Goal: Task Accomplishment & Management: Use online tool/utility

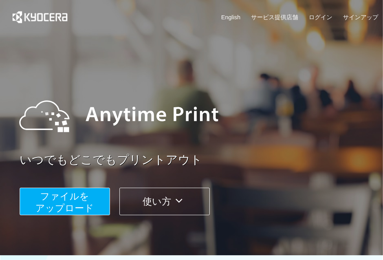
scroll to position [79, 0]
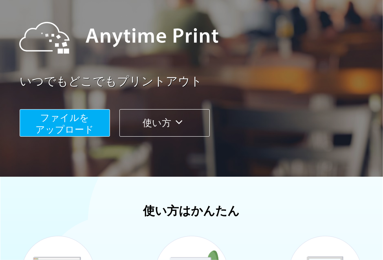
click at [68, 129] on span "ファイルを ​​アップロード" at bounding box center [65, 123] width 59 height 22
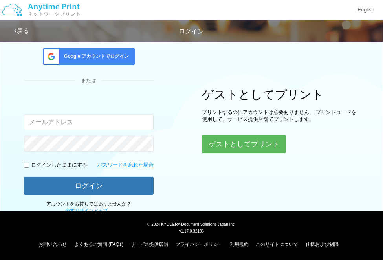
scroll to position [48, 0]
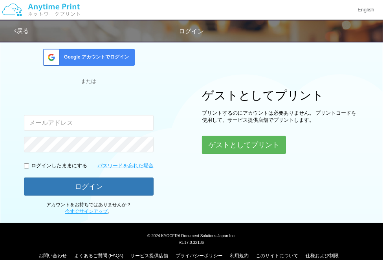
type input "[EMAIL_ADDRESS][DOMAIN_NAME]"
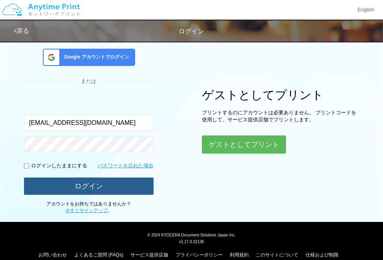
click at [85, 186] on button "ログイン" at bounding box center [89, 186] width 130 height 17
click at [77, 184] on button "ログイン" at bounding box center [89, 186] width 130 height 17
click at [71, 188] on button "ログイン" at bounding box center [89, 186] width 130 height 17
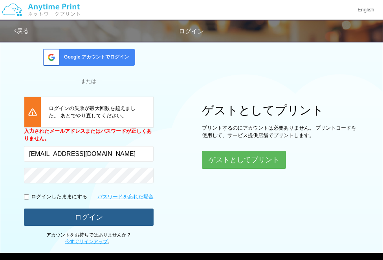
scroll to position [47, 0]
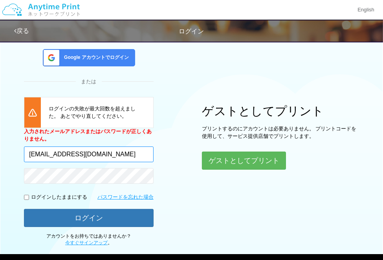
click at [64, 150] on input "[EMAIL_ADDRESS][DOMAIN_NAME]" at bounding box center [89, 155] width 130 height 16
click at [1, 140] on div "ログイン Google アカウントでログイン または [PERSON_NAME]の失敗が最大回数を超えました。 あとでやり直してください。 入力されたメールア…" at bounding box center [191, 118] width 383 height 257
click at [68, 188] on form "入力されたメールアドレスまたはパスワードが正しくありません。 [EMAIL_ADDRESS][DOMAIN_NAME] ログインしたままにする パスワードを忘…" at bounding box center [89, 177] width 130 height 99
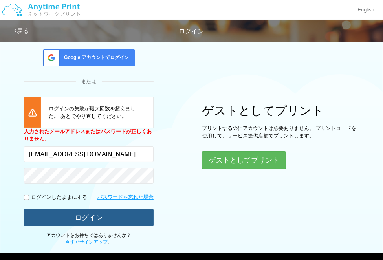
click at [27, 221] on button "ログイン" at bounding box center [89, 217] width 130 height 17
click at [39, 222] on button "ログイン" at bounding box center [89, 217] width 130 height 17
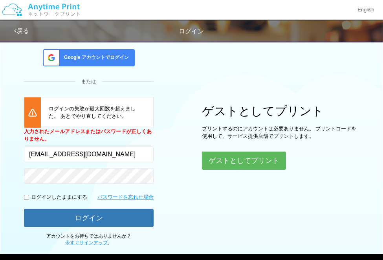
click at [85, 61] on div "Google アカウントでログイン" at bounding box center [89, 57] width 92 height 17
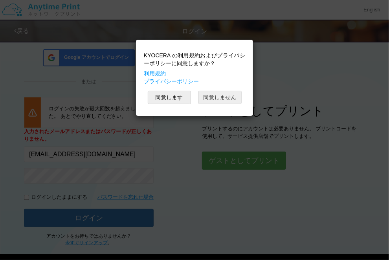
click at [212, 97] on button "同意しません" at bounding box center [220, 97] width 43 height 13
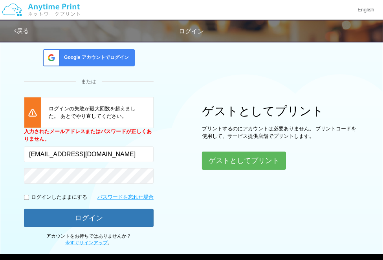
click at [297, 203] on div "ログイン Google アカウントでログイン または [PERSON_NAME]の失敗が最大回数を超えました。 あとでやり直してください。 入力されたメールア…" at bounding box center [191, 118] width 383 height 257
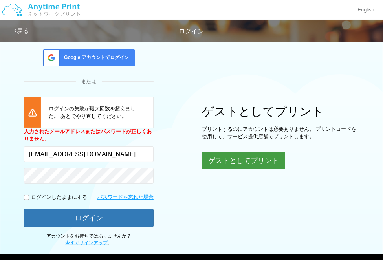
click at [234, 161] on button "ゲストとしてプリント" at bounding box center [243, 160] width 83 height 17
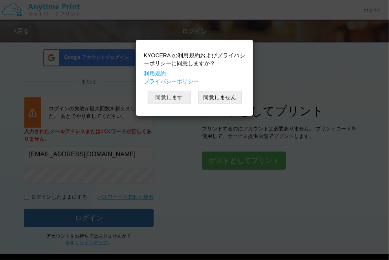
click at [175, 96] on button "同意します" at bounding box center [169, 97] width 43 height 13
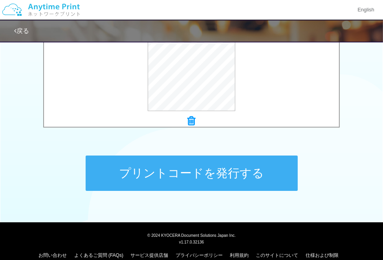
scroll to position [337, 0]
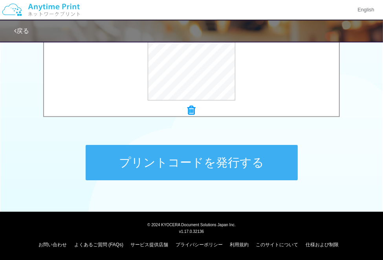
click at [173, 167] on button "プリントコードを発行する" at bounding box center [192, 162] width 212 height 35
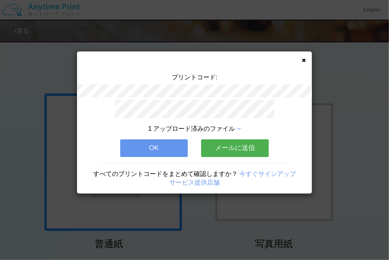
click at [234, 145] on button "メールに送信" at bounding box center [235, 148] width 68 height 17
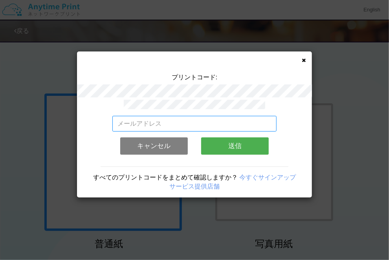
click at [178, 126] on input "email" at bounding box center [194, 124] width 165 height 16
type input "[EMAIL_ADDRESS][DOMAIN_NAME]"
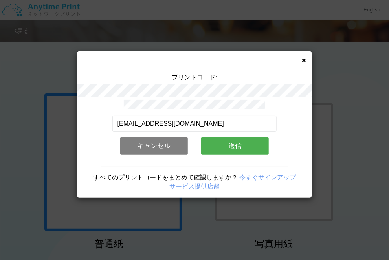
click at [235, 144] on button "送信" at bounding box center [235, 146] width 68 height 17
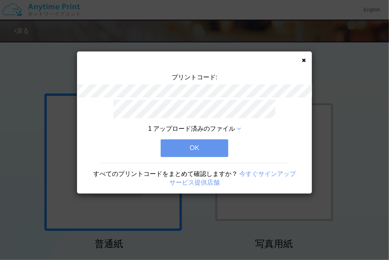
click at [201, 148] on button "OK" at bounding box center [195, 148] width 68 height 17
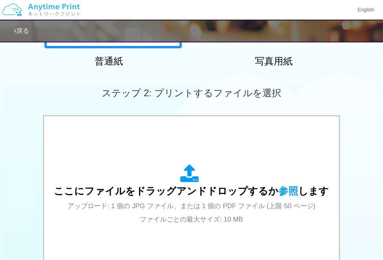
scroll to position [62, 0]
